Goal: Register for event/course

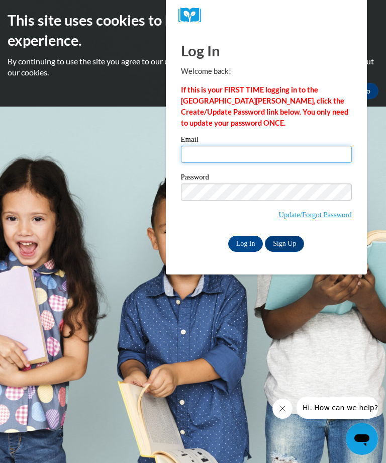
click at [207, 149] on input "Email" at bounding box center [266, 154] width 171 height 17
type input "[PERSON_NAME],[EMAIL_ADDRESS][DOMAIN_NAME]"
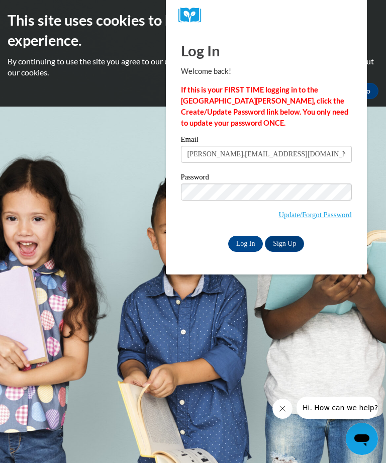
click at [247, 244] on input "Log In" at bounding box center [245, 244] width 35 height 16
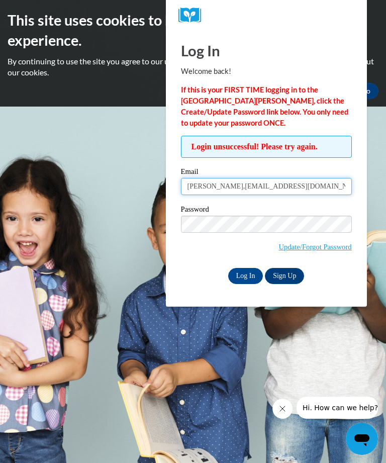
click at [208, 189] on input "diana,davis58@gmail.com" at bounding box center [266, 186] width 171 height 17
type input "diana.davis58@gmail.com"
click at [247, 281] on input "Log In" at bounding box center [245, 276] width 35 height 16
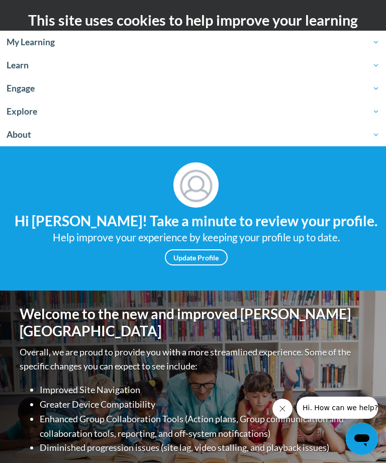
click at [21, 69] on span "Learn" at bounding box center [193, 65] width 373 height 12
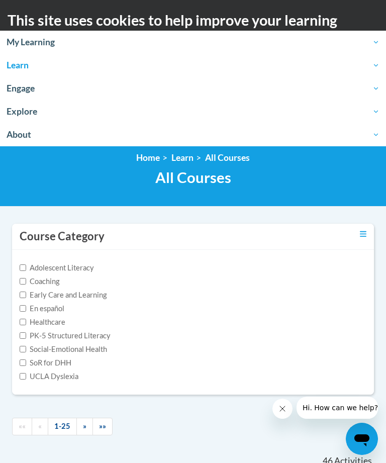
click at [101, 336] on label "PK-5 Structured Literacy" at bounding box center [65, 335] width 91 height 11
click at [26, 336] on input "PK-5 Structured Literacy" at bounding box center [23, 335] width 7 height 7
checkbox input "true"
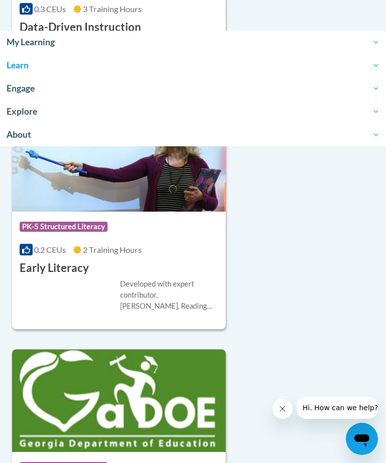
scroll to position [831, 0]
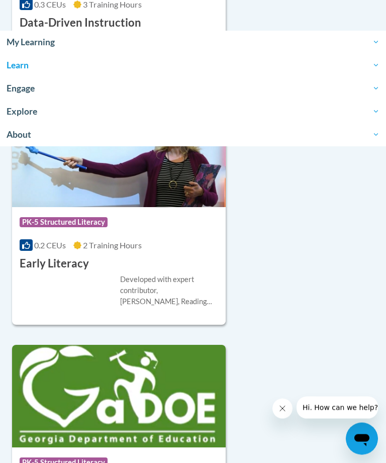
click at [179, 234] on div "Course Category: PK-5 Structured Literacy 0.2 CEUs 2 Training Hours COURSE Earl…" at bounding box center [119, 240] width 214 height 64
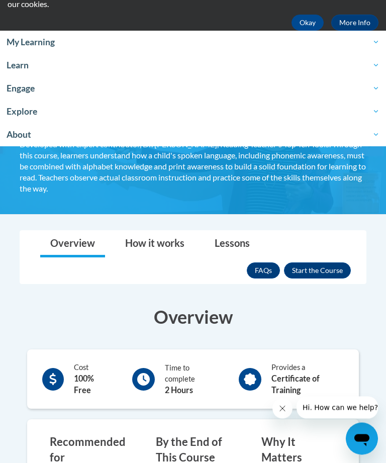
scroll to position [30, 0]
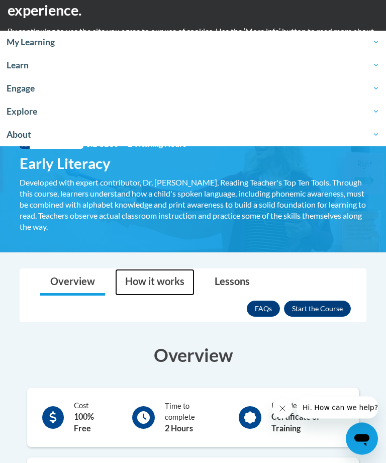
click at [158, 286] on link "How it works" at bounding box center [154, 282] width 79 height 27
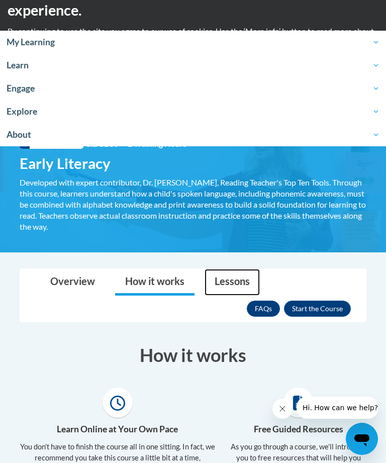
click at [235, 283] on link "Lessons" at bounding box center [232, 282] width 55 height 27
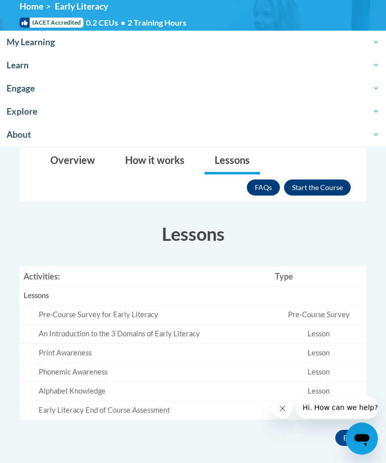
click at [328, 186] on button "Enroll" at bounding box center [317, 188] width 67 height 16
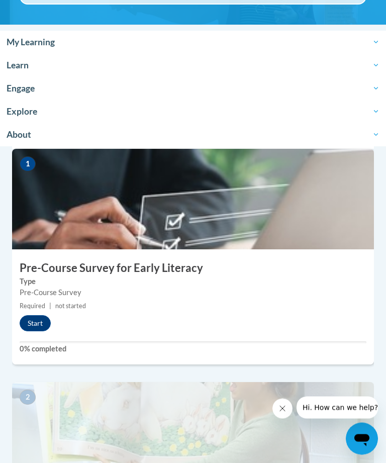
click at [38, 317] on button "Start" at bounding box center [35, 324] width 31 height 16
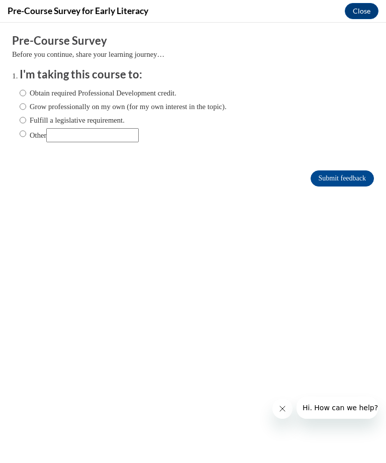
click at [169, 87] on label "Obtain required Professional Development credit." at bounding box center [98, 92] width 157 height 11
click at [26, 87] on input "Obtain required Professional Development credit." at bounding box center [23, 92] width 7 height 11
radio input "true"
click at [192, 106] on label "Grow professionally on my own (for my own interest in the topic)." at bounding box center [123, 106] width 207 height 11
click at [26, 106] on input "Grow professionally on my own (for my own interest in the topic)." at bounding box center [23, 106] width 7 height 11
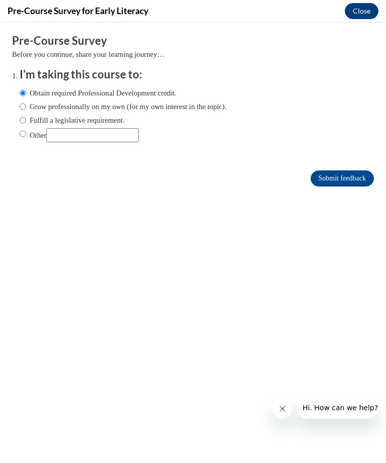
radio input "true"
click at [348, 181] on input "Submit feedback" at bounding box center [342, 178] width 63 height 16
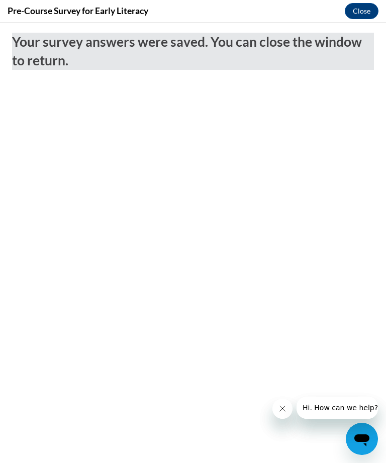
click at [364, 14] on button "Close" at bounding box center [362, 11] width 34 height 16
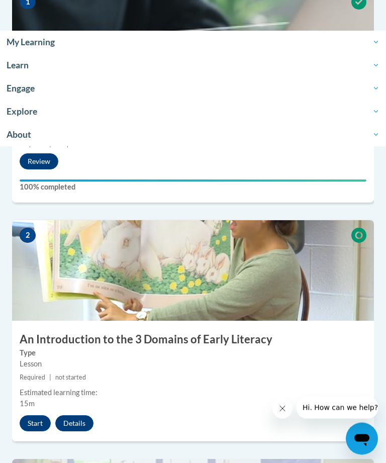
scroll to position [388, 0]
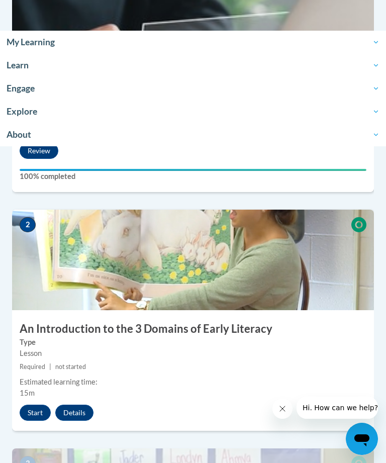
click at [39, 411] on button "Start" at bounding box center [35, 413] width 31 height 16
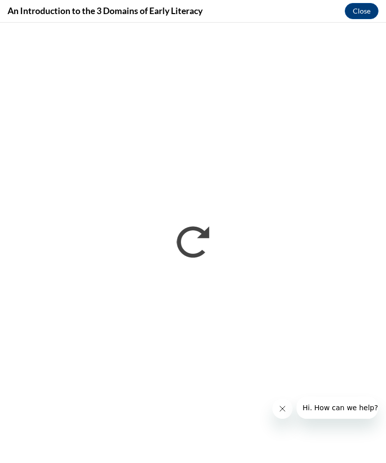
scroll to position [0, 0]
click at [284, 404] on button "Close message from company" at bounding box center [282, 408] width 20 height 20
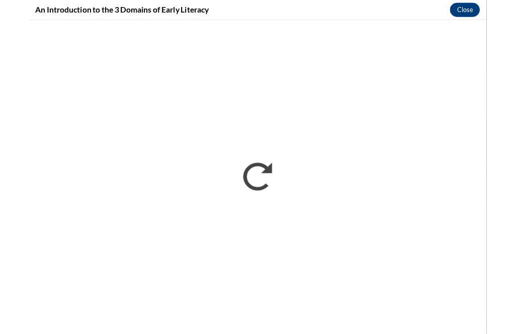
scroll to position [453, 0]
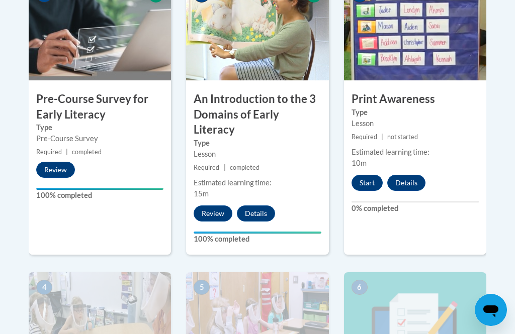
scroll to position [366, 0]
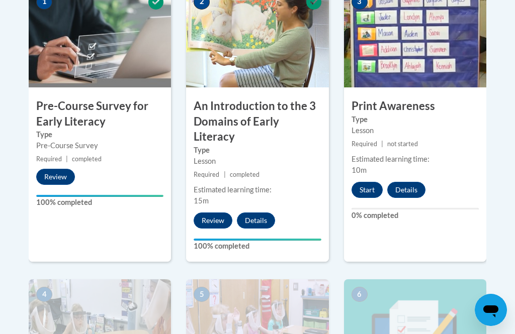
click at [369, 186] on button "Start" at bounding box center [366, 190] width 31 height 16
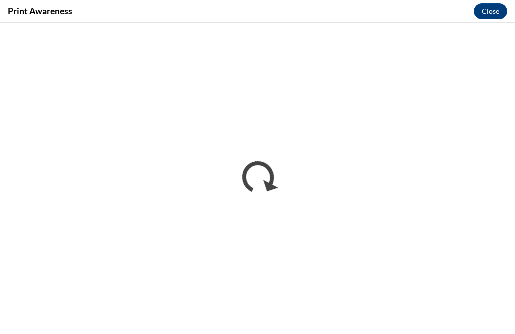
scroll to position [398, 0]
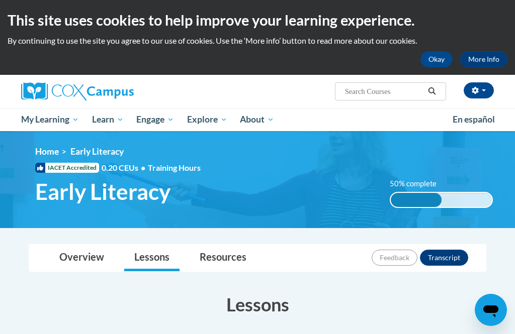
click at [0, 0] on span "PK-5 Structured Literacy Program" at bounding box center [0, 0] width 0 height 0
